Goal: Task Accomplishment & Management: Use online tool/utility

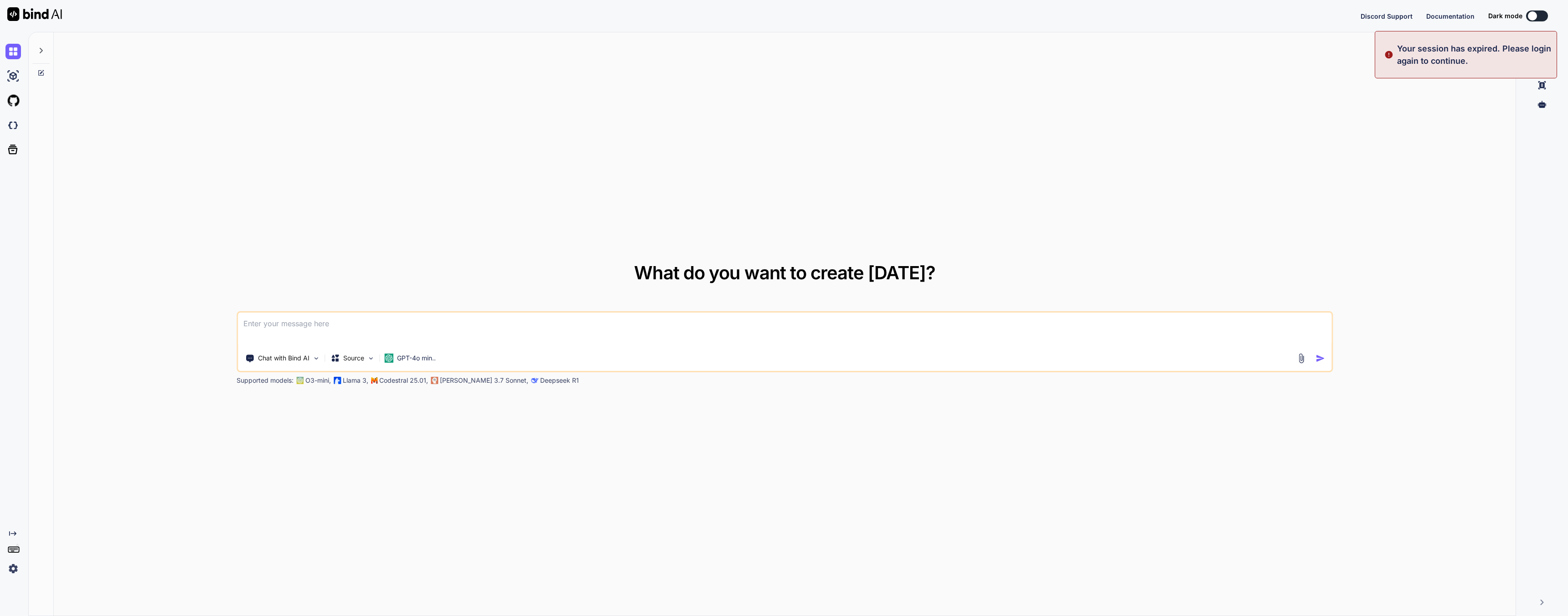
click at [171, 174] on div "What do you want to create [DATE]? Chat with Bind AI Source GPT-4o min.. Suppor…" at bounding box center [785, 324] width 1462 height 584
click at [12, 575] on img at bounding box center [13, 568] width 15 height 15
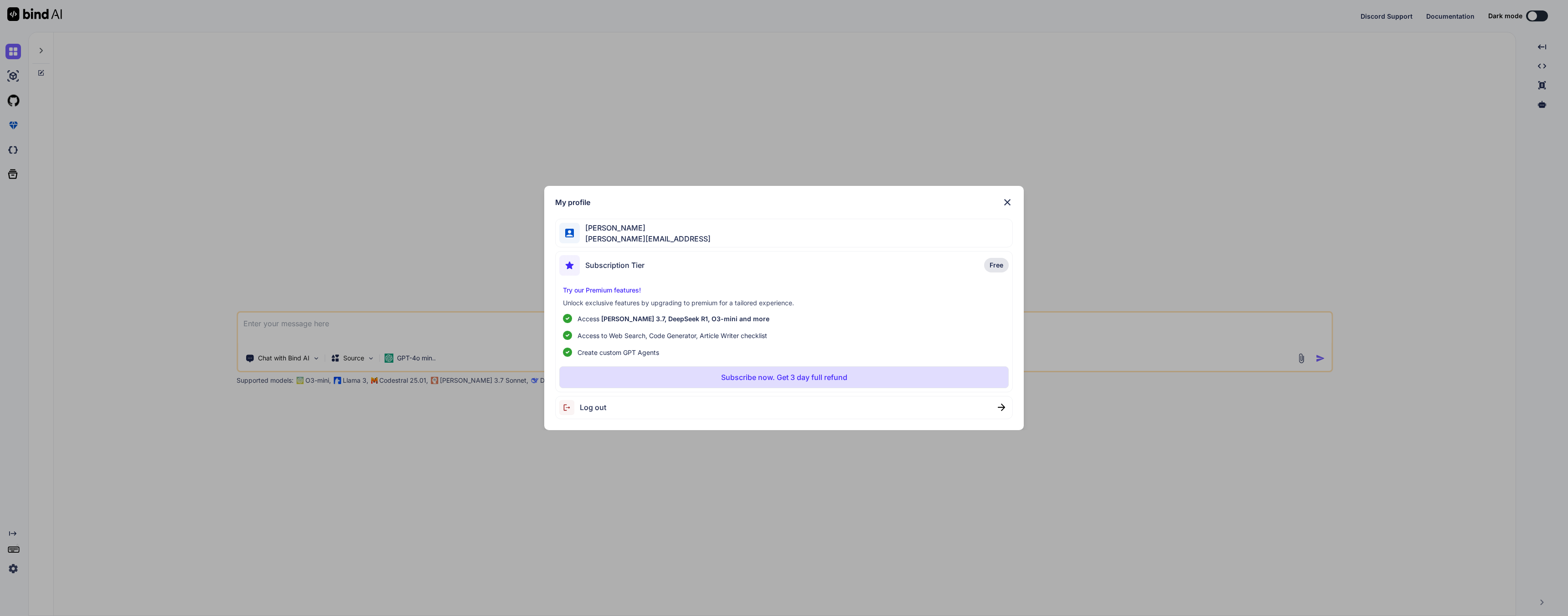
click at [12, 569] on div "My profile Joseph Pearson joe@techwisp.ai Subscription Tier Free Try our Premiu…" at bounding box center [784, 308] width 1568 height 616
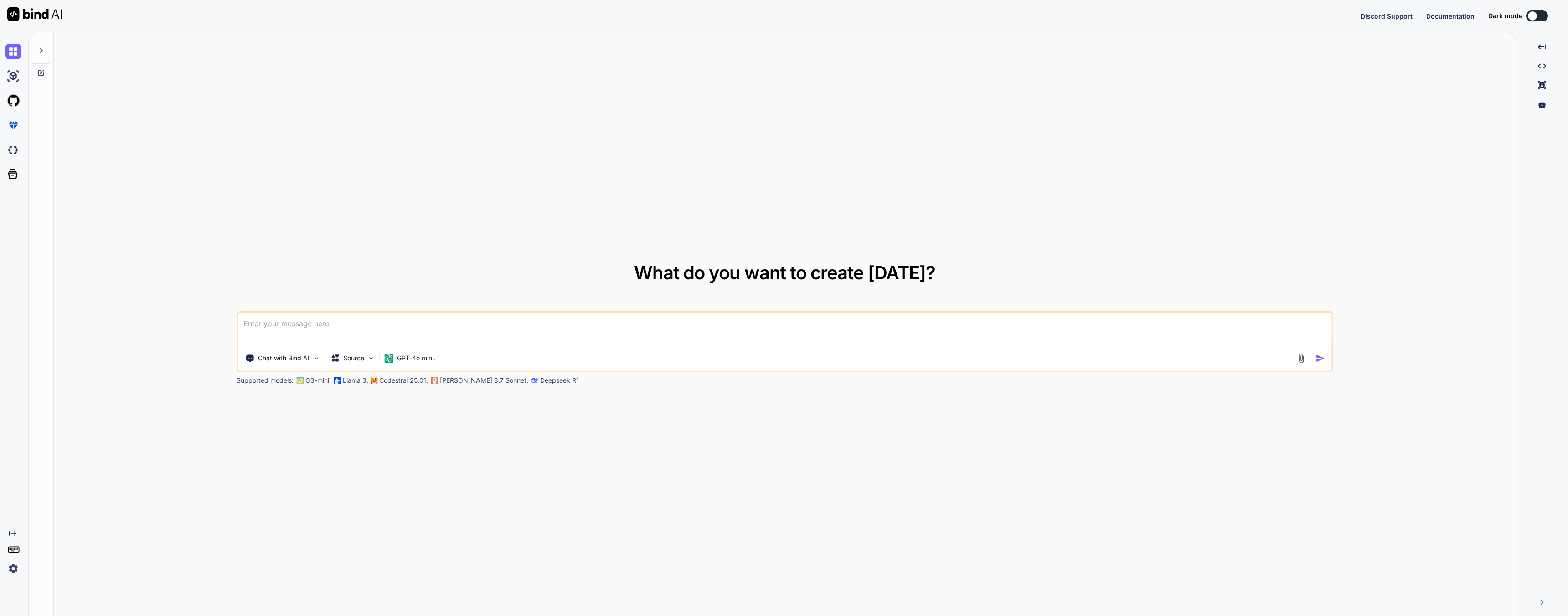
click at [12, 569] on img at bounding box center [13, 568] width 15 height 15
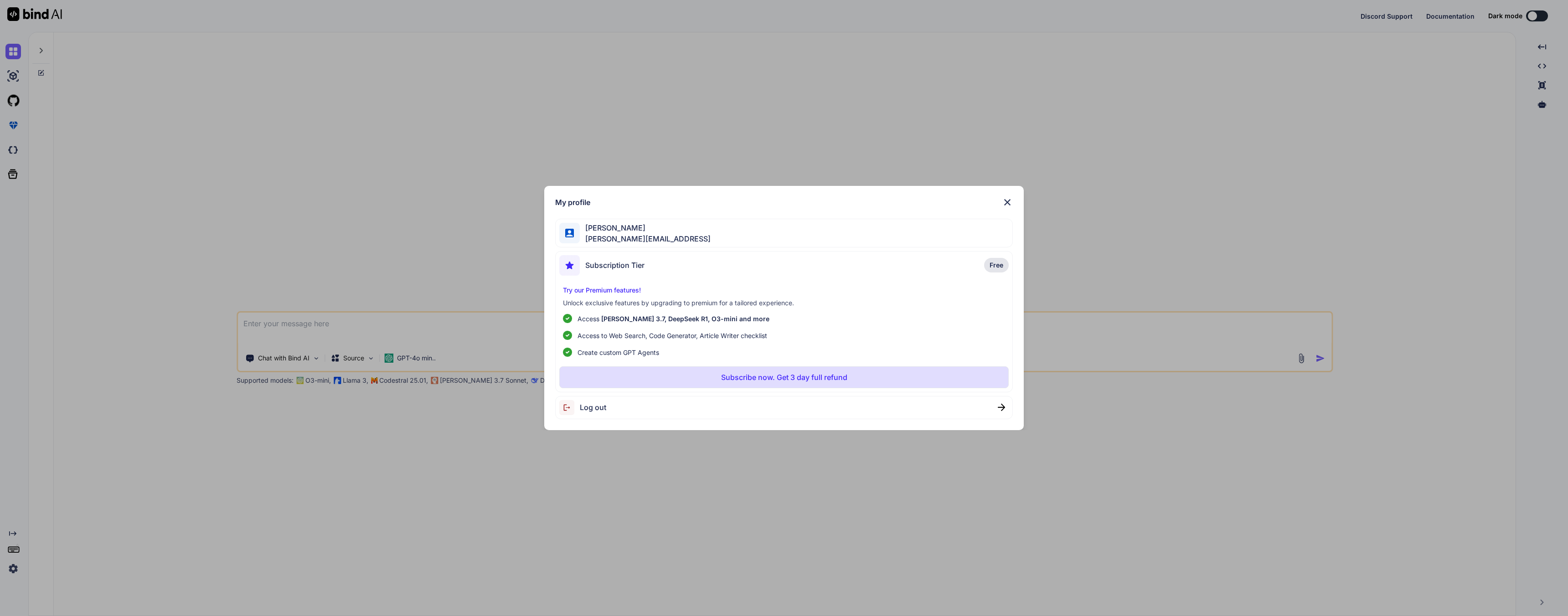
click at [592, 406] on span "Log out" at bounding box center [593, 407] width 26 height 11
type textarea "x"
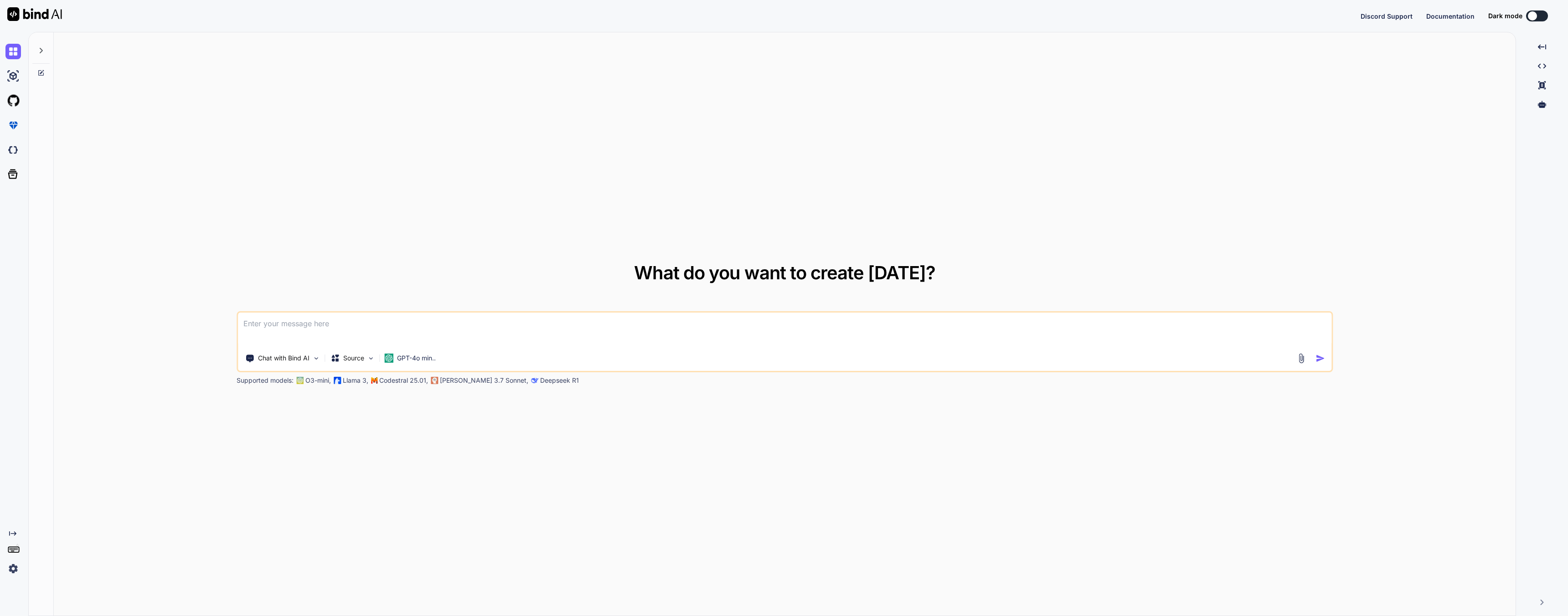
click at [244, 512] on div "What do you want to create [DATE]? Chat with Bind AI Source GPT-4o min.. Suppor…" at bounding box center [785, 324] width 1462 height 584
click at [143, 415] on div "What do you want to create [DATE]? Chat with Bind AI Source GPT-4o min.. Suppor…" at bounding box center [785, 324] width 1462 height 584
click at [14, 565] on img at bounding box center [13, 568] width 15 height 15
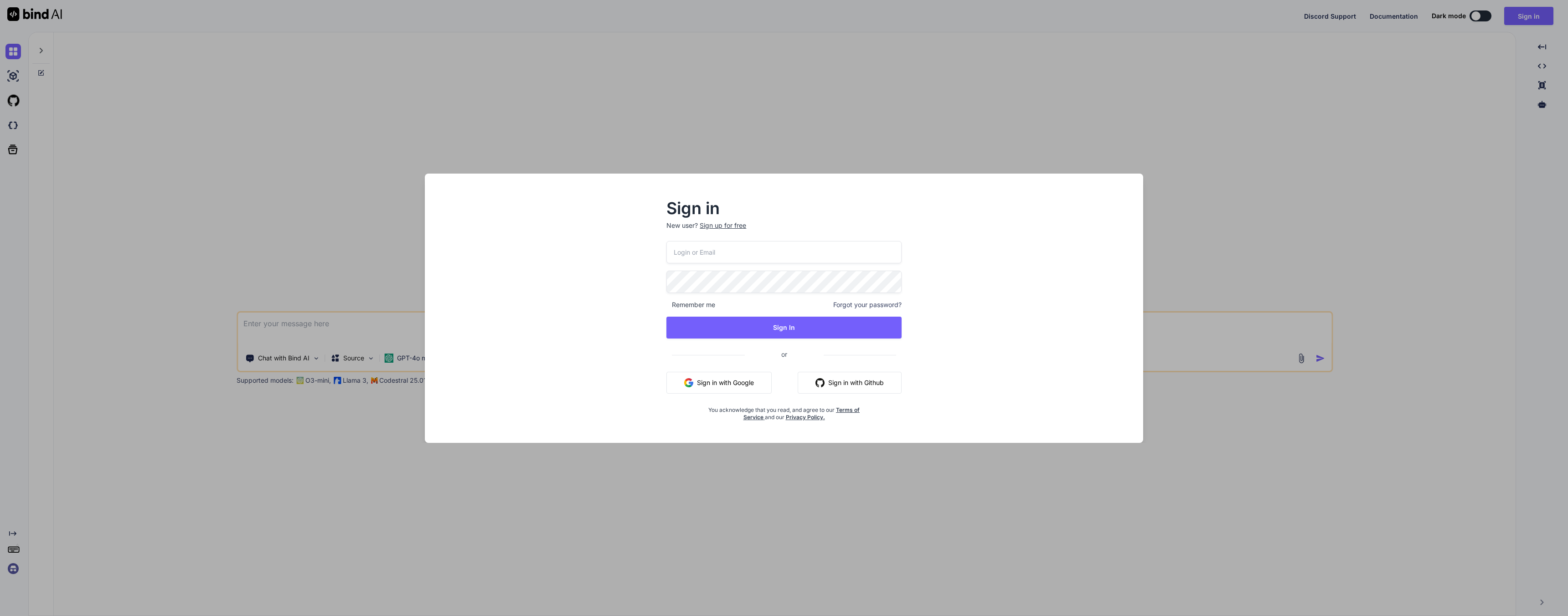
type textarea "x"
click at [725, 250] on input "email" at bounding box center [784, 252] width 234 height 22
type input "[PERSON_NAME][EMAIL_ADDRESS]"
click at [594, 270] on div "Sign in New user? Sign up for free [PERSON_NAME][EMAIL_ADDRESS] Remember me For…" at bounding box center [784, 316] width 704 height 253
click at [566, 275] on div "Sign in New user? Sign up for free [PERSON_NAME][EMAIL_ADDRESS] Remember me For…" at bounding box center [784, 316] width 704 height 253
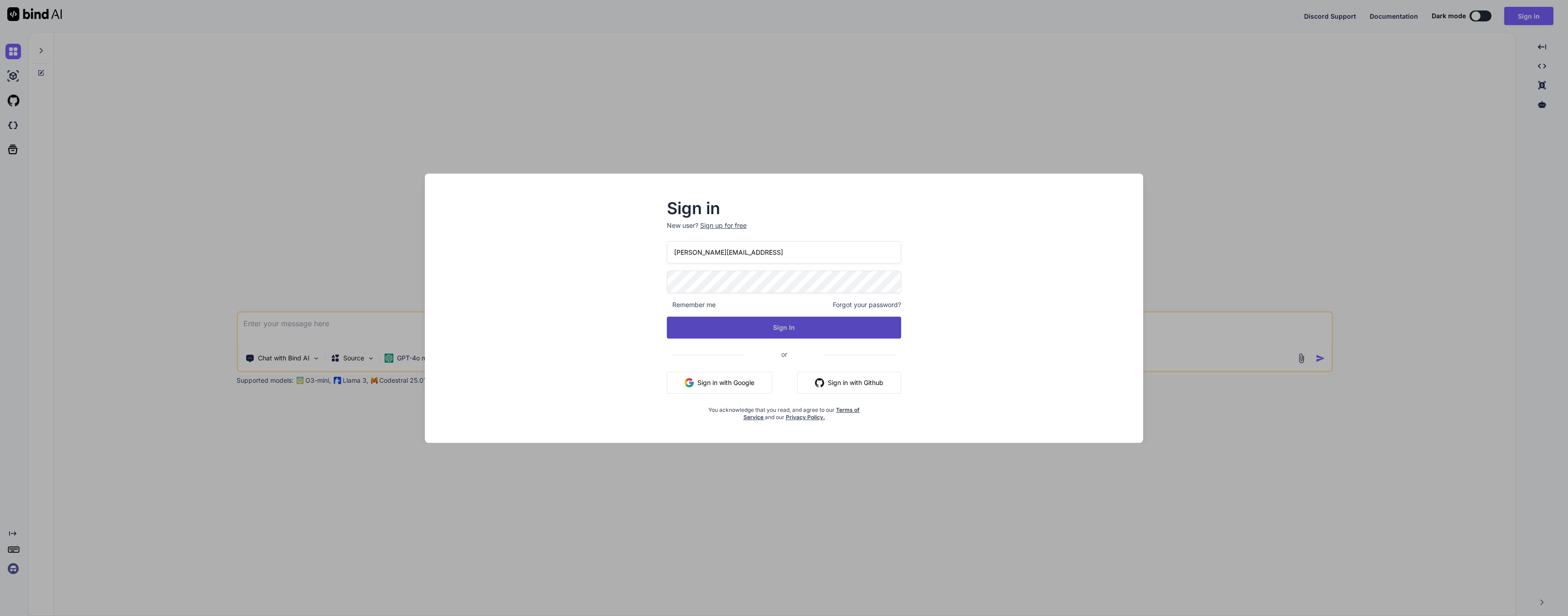
click at [723, 335] on button "Sign In" at bounding box center [784, 327] width 234 height 22
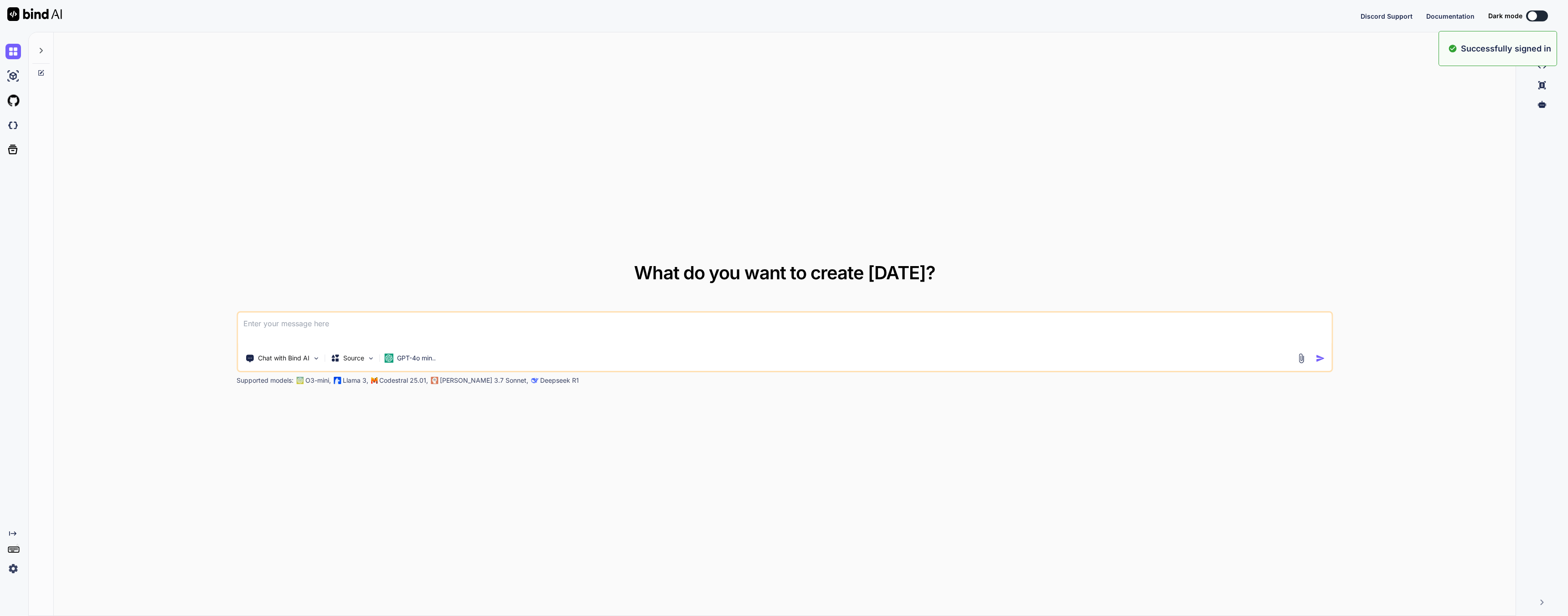
click at [13, 571] on img at bounding box center [13, 568] width 15 height 15
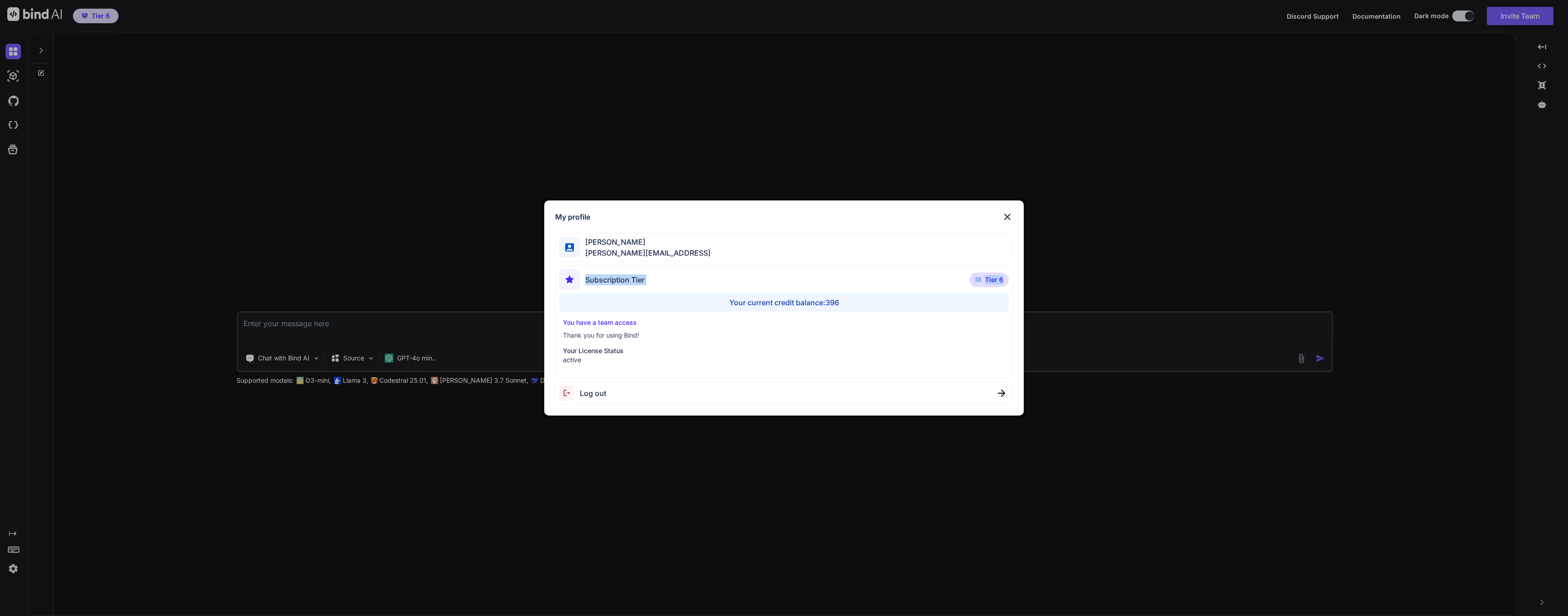
drag, startPoint x: 765, startPoint y: 274, endPoint x: 932, endPoint y: 400, distance: 209.2
click at [1071, 280] on div "My profile [PERSON_NAME] [PERSON_NAME][EMAIL_ADDRESS] Subscription Tier Tier 6 …" at bounding box center [784, 308] width 1568 height 616
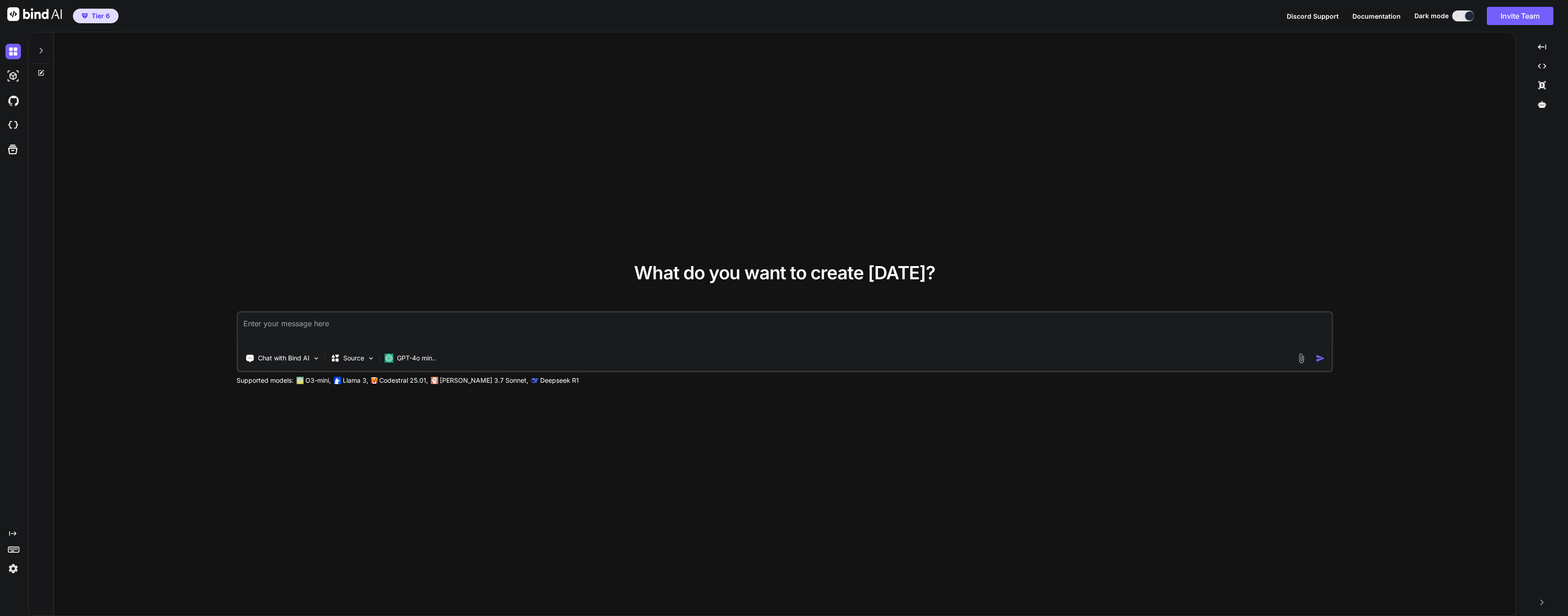
click at [610, 502] on div "What do you want to create [DATE]? Chat with Bind AI Source GPT-4o min.. Suppor…" at bounding box center [785, 324] width 1462 height 584
click at [14, 549] on icon at bounding box center [13, 548] width 13 height 13
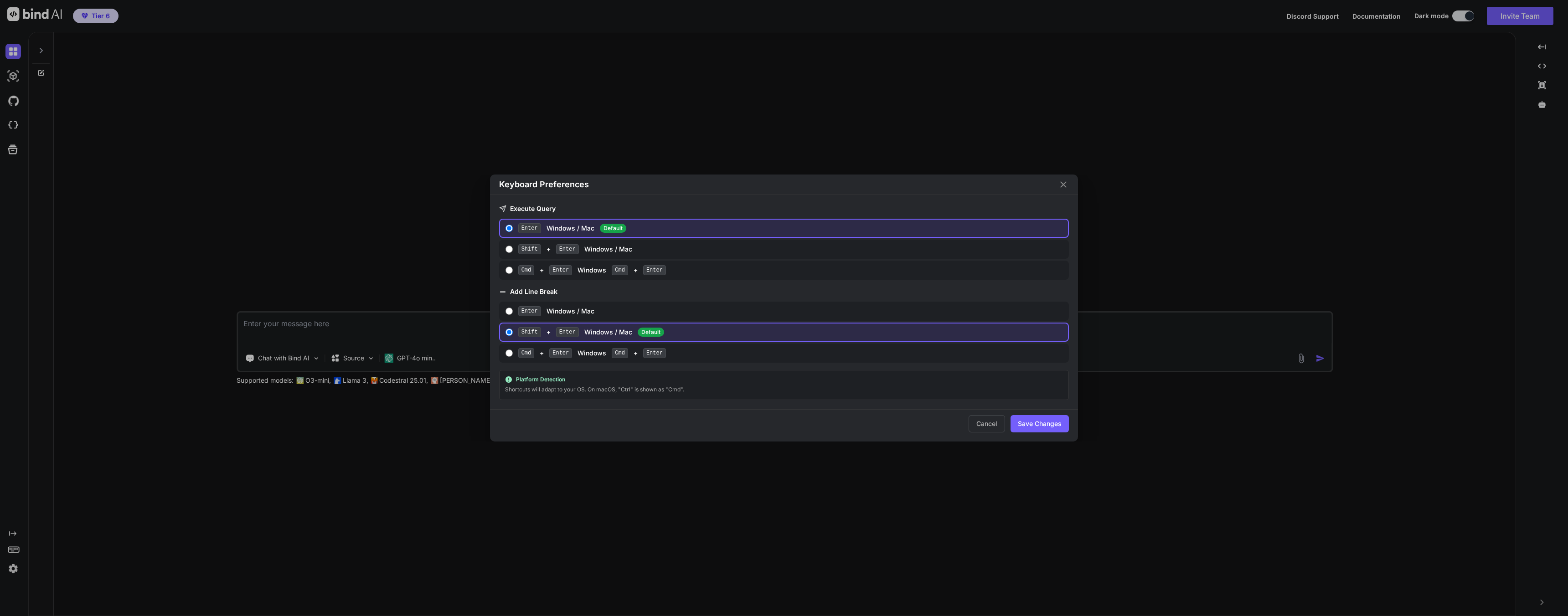
drag, startPoint x: 347, startPoint y: 158, endPoint x: 324, endPoint y: 162, distance: 23.3
click at [347, 158] on div "Keyboard Preferences Execute Query Enter Windows / Mac Default Shift + Enter Wi…" at bounding box center [784, 308] width 1568 height 616
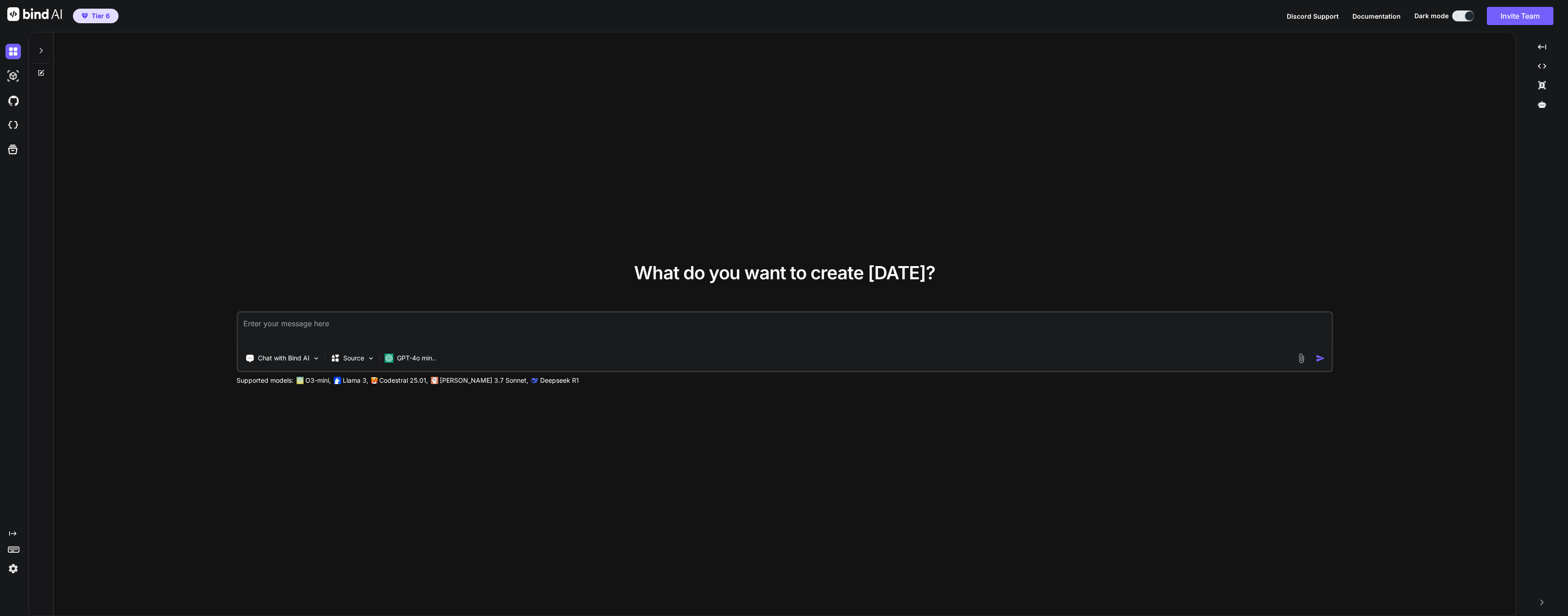
click at [42, 55] on div at bounding box center [41, 48] width 18 height 31
type textarea "x"
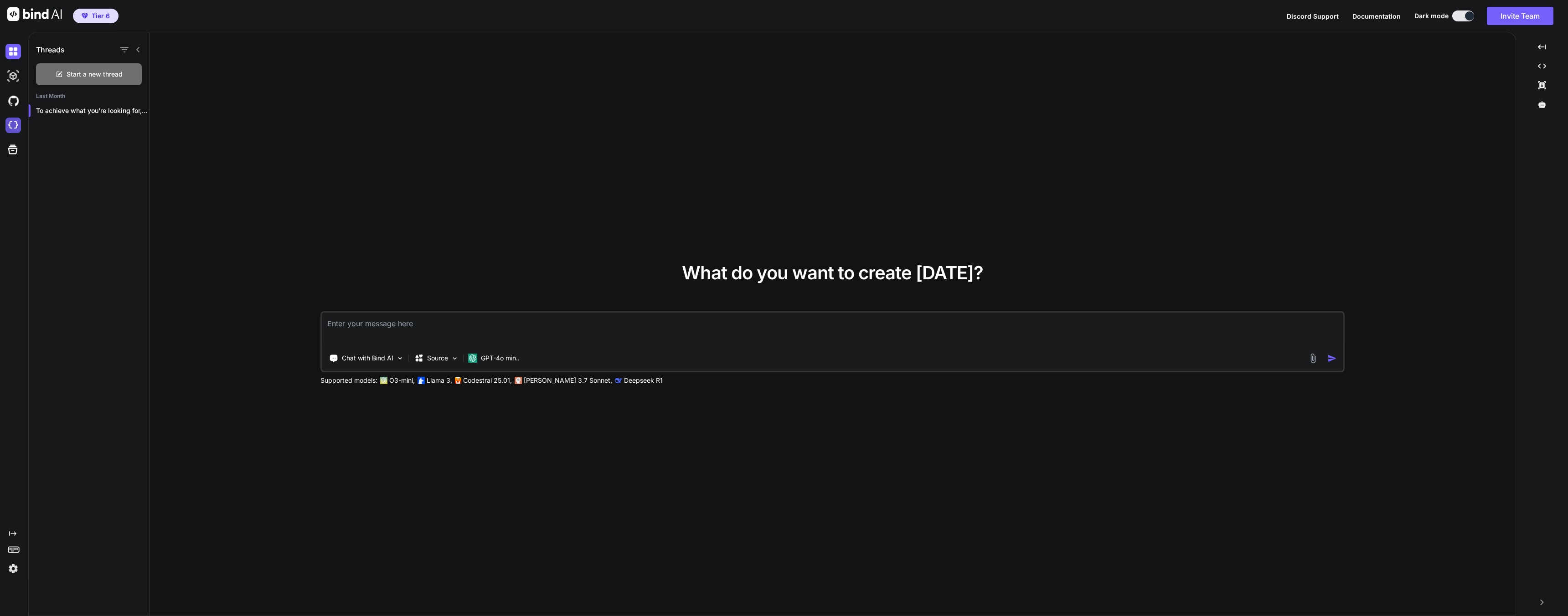
click at [15, 124] on img at bounding box center [13, 125] width 15 height 15
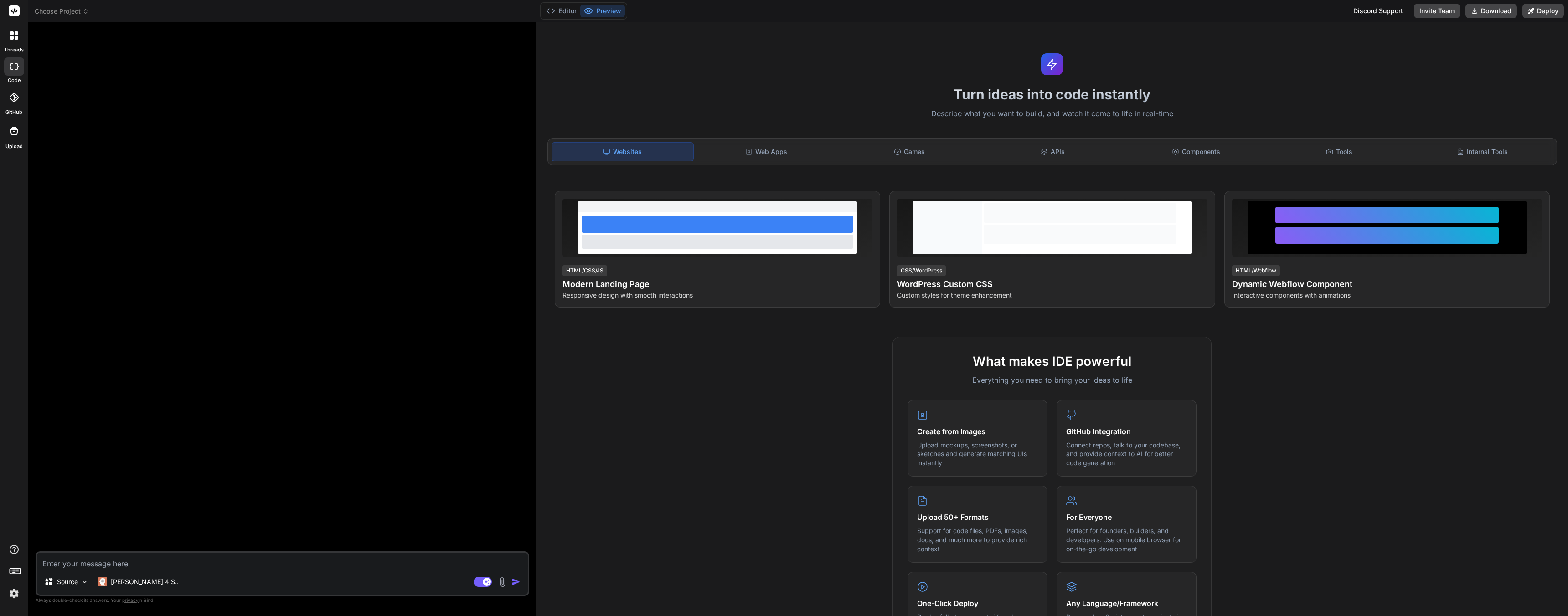
type textarea "x"
click at [1486, 151] on div "Internal Tools" at bounding box center [1483, 151] width 141 height 19
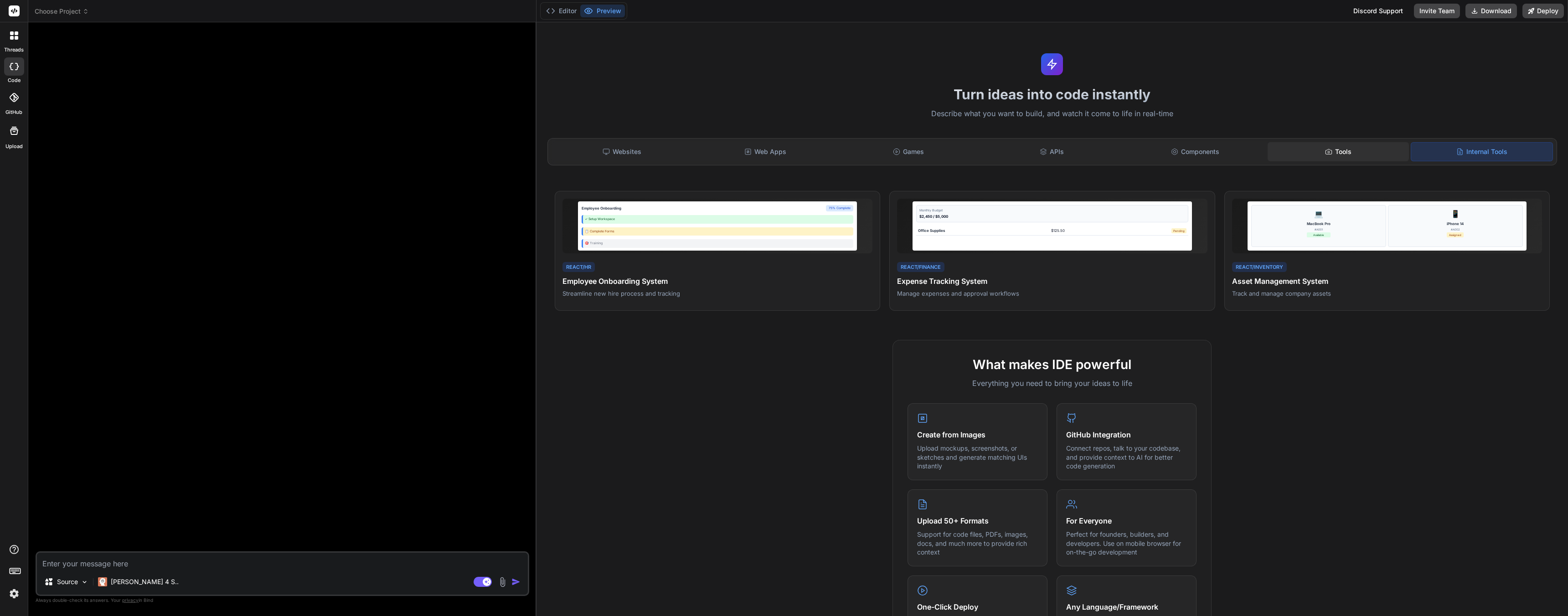
click at [1297, 154] on div "Tools" at bounding box center [1338, 151] width 141 height 19
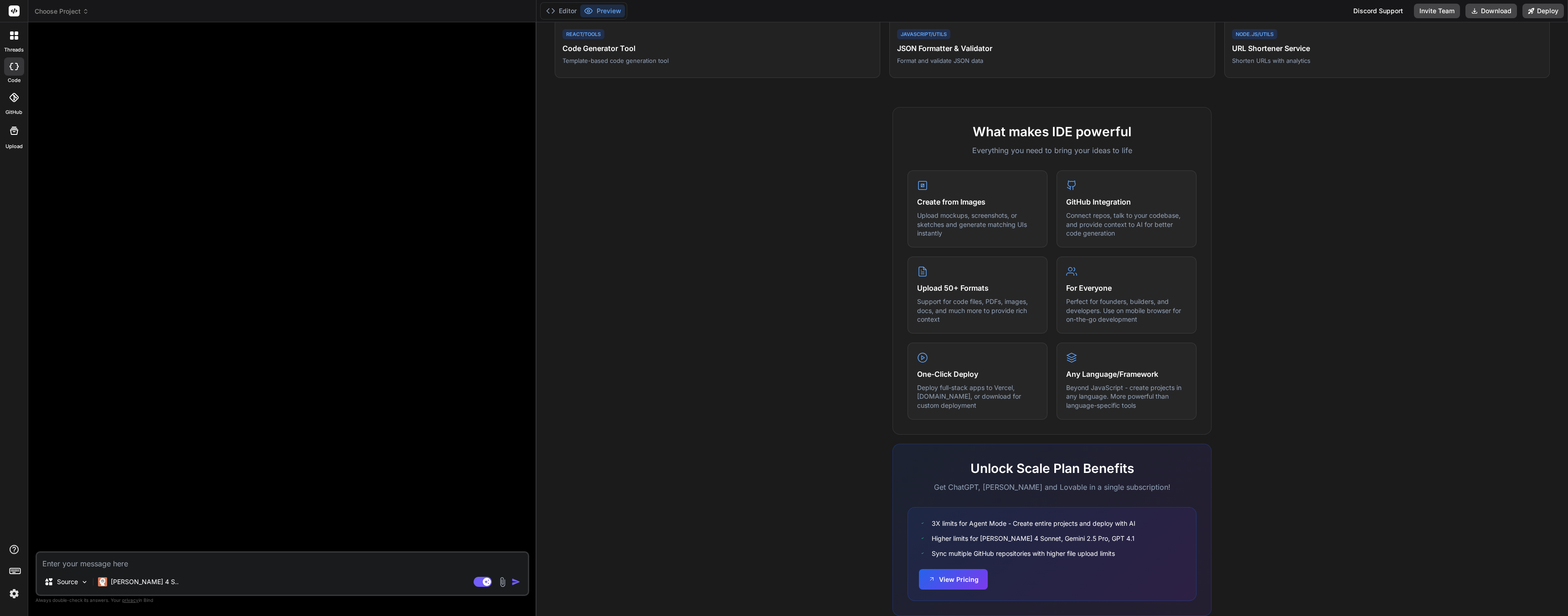
scroll to position [257, 0]
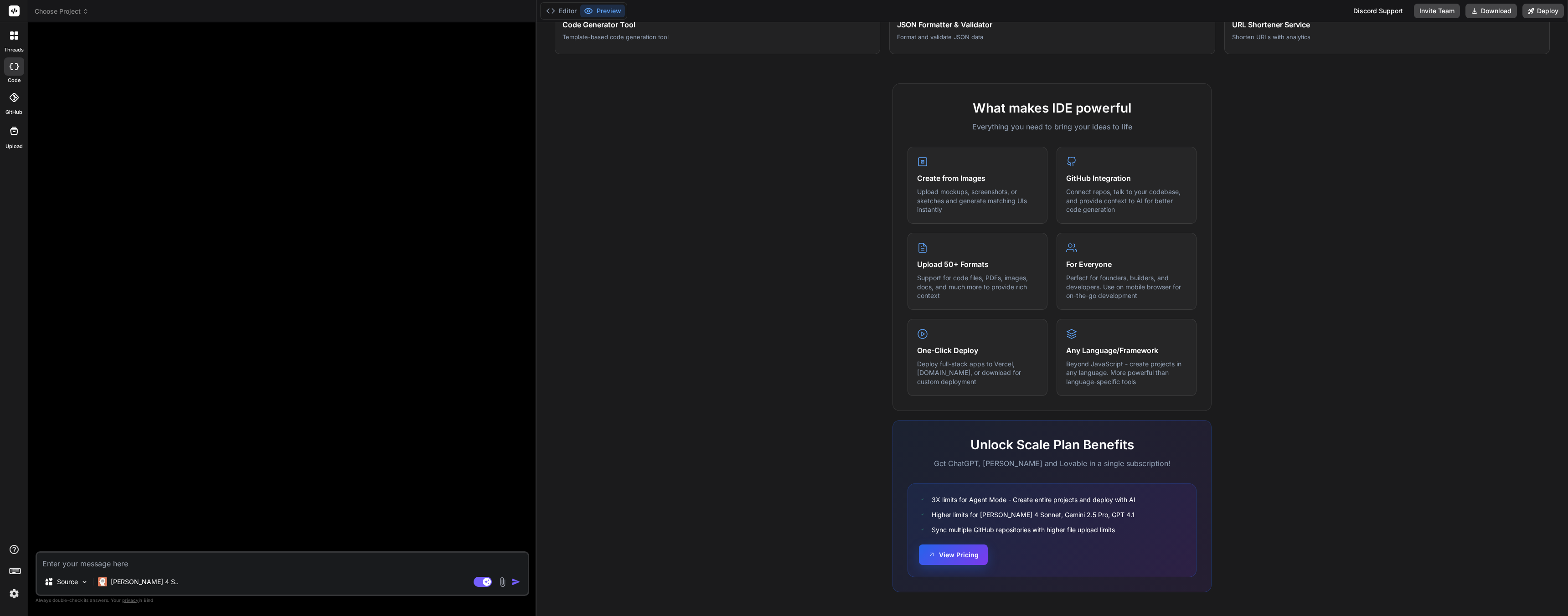
click at [938, 559] on button "View Pricing" at bounding box center [954, 555] width 69 height 21
